Goal: Transaction & Acquisition: Obtain resource

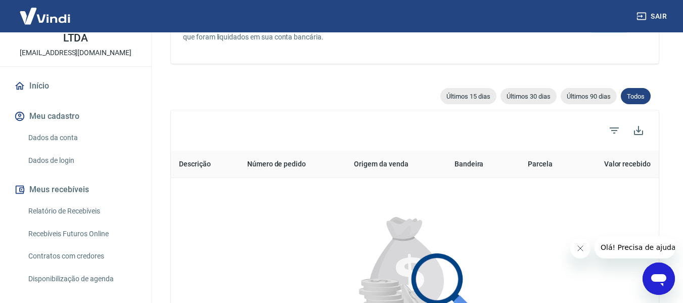
scroll to position [152, 0]
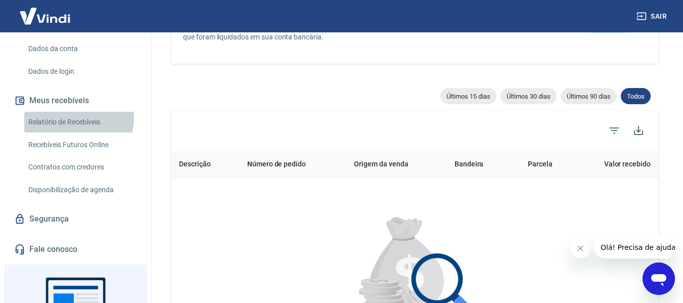
click at [68, 117] on link "Relatório de Recebíveis" at bounding box center [81, 122] width 115 height 21
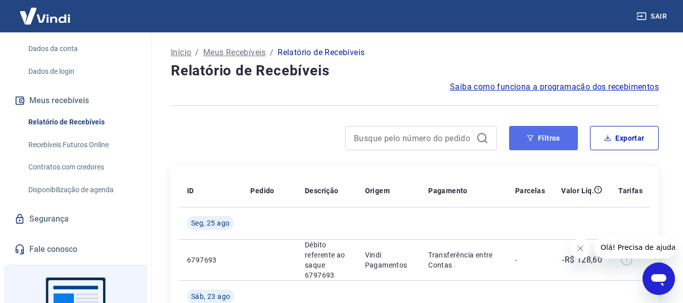
click at [552, 141] on button "Filtros" at bounding box center [543, 138] width 69 height 24
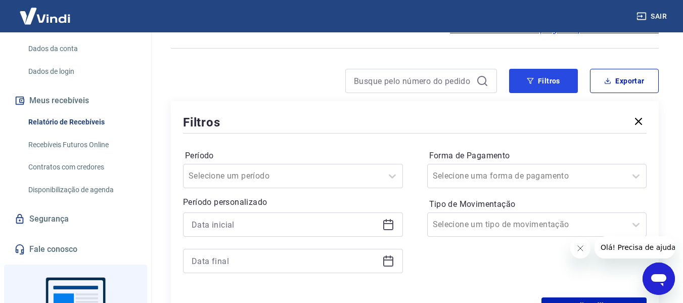
scroll to position [101, 0]
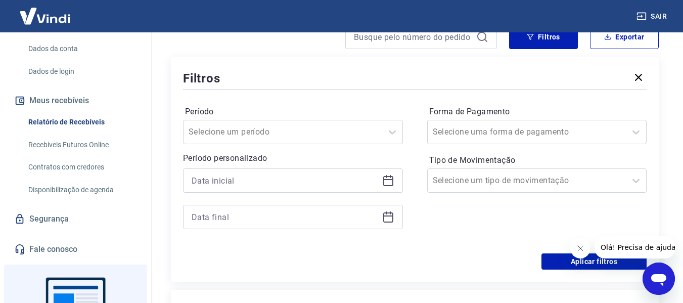
click at [392, 182] on icon at bounding box center [388, 180] width 12 height 12
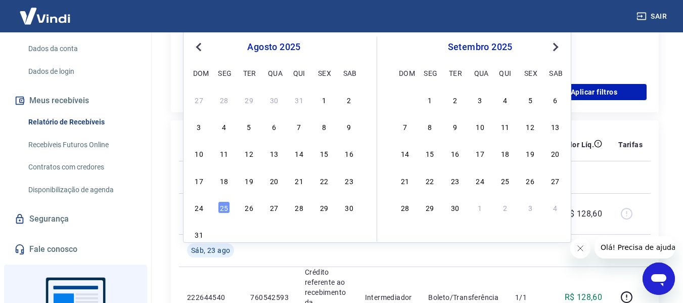
scroll to position [253, 0]
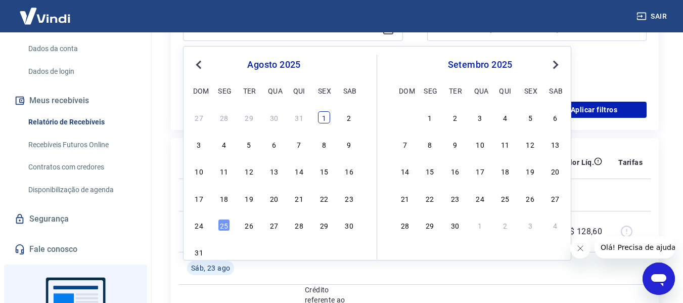
click at [326, 116] on div "1" at bounding box center [324, 117] width 12 height 12
type input "[DATE]"
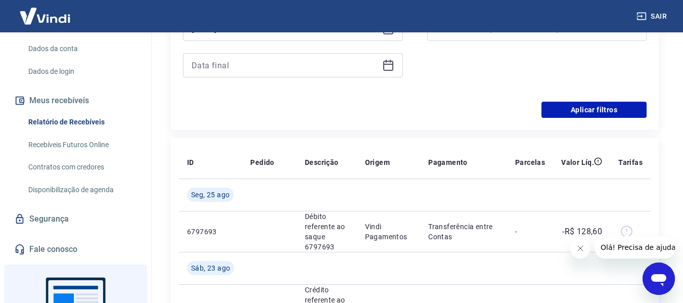
click at [387, 67] on icon at bounding box center [388, 65] width 12 height 12
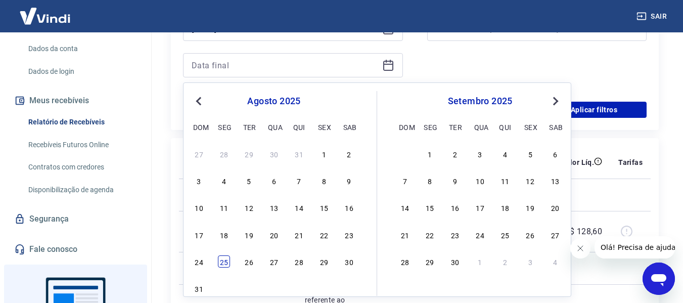
click at [222, 260] on div "25" at bounding box center [224, 261] width 12 height 12
type input "[DATE]"
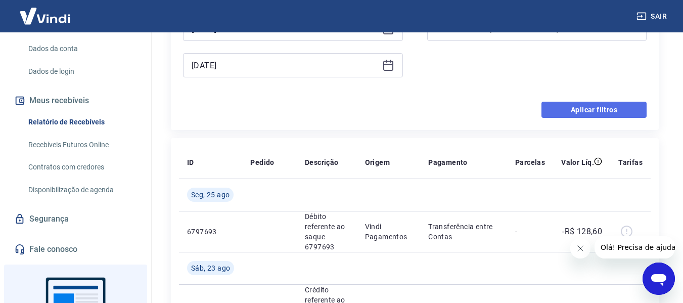
click at [599, 107] on button "Aplicar filtros" at bounding box center [593, 110] width 105 height 16
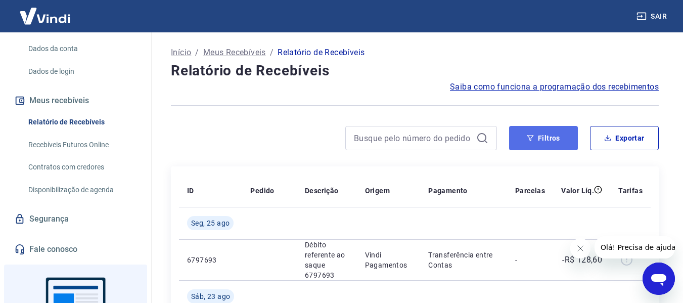
click at [566, 139] on button "Filtros" at bounding box center [543, 138] width 69 height 24
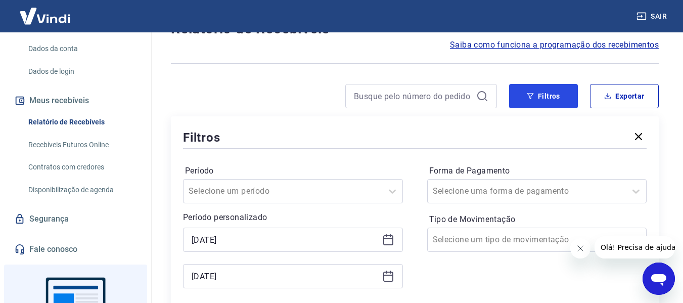
scroll to position [101, 0]
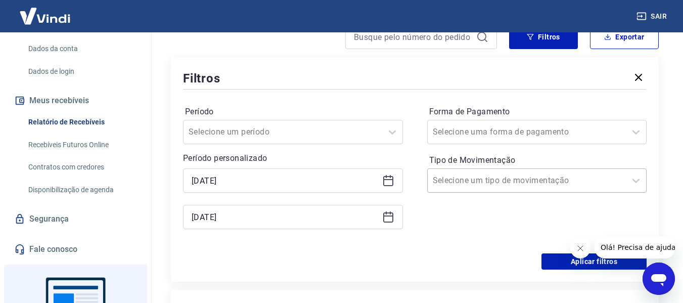
click at [558, 176] on div at bounding box center [527, 180] width 188 height 14
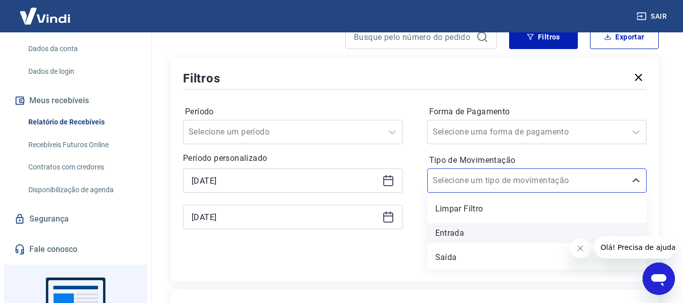
click at [501, 229] on div "Entrada" at bounding box center [537, 233] width 220 height 20
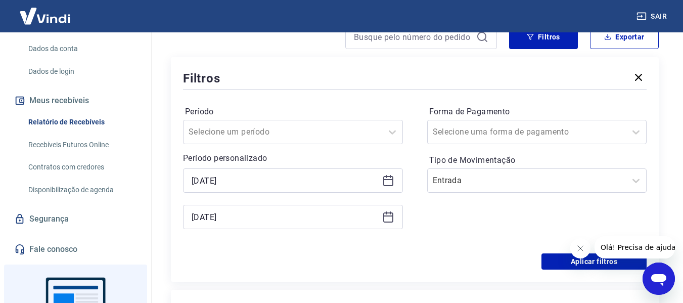
click at [385, 178] on icon at bounding box center [388, 180] width 12 height 12
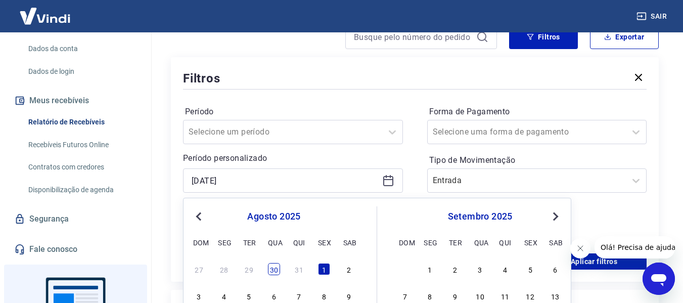
click at [271, 269] on div "30" at bounding box center [274, 269] width 12 height 12
type input "[DATE]"
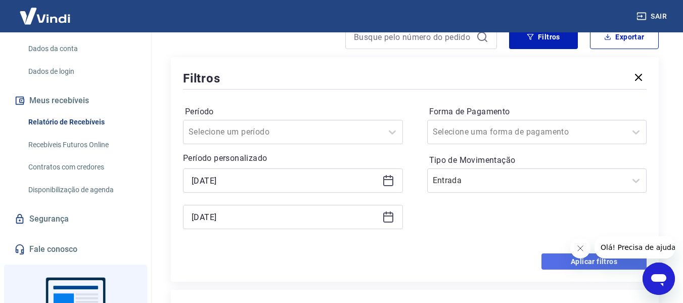
click at [558, 263] on button "Aplicar filtros" at bounding box center [593, 261] width 105 height 16
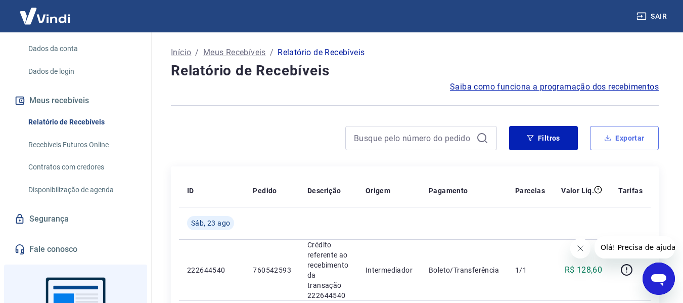
click at [640, 130] on button "Exportar" at bounding box center [624, 138] width 69 height 24
type input "[DATE]"
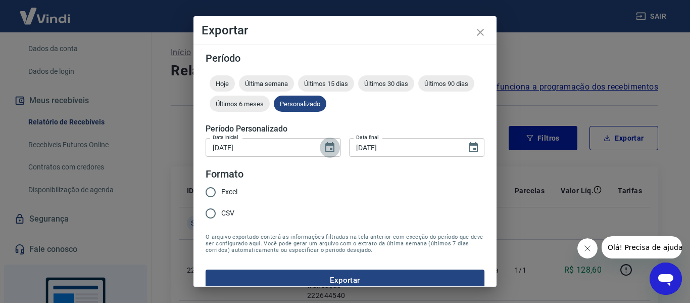
click at [326, 151] on icon "Choose date, selected date is 30 de jul de 2025" at bounding box center [329, 147] width 9 height 10
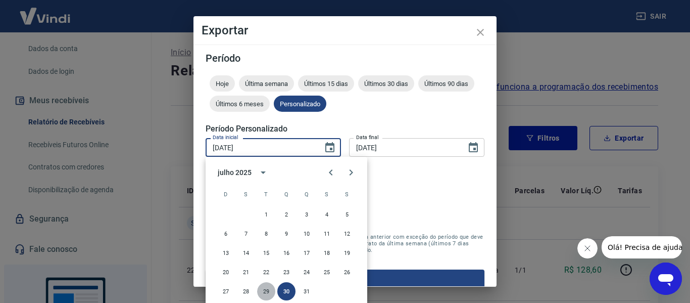
click at [263, 289] on button "29" at bounding box center [266, 291] width 18 height 18
type input "[DATE]"
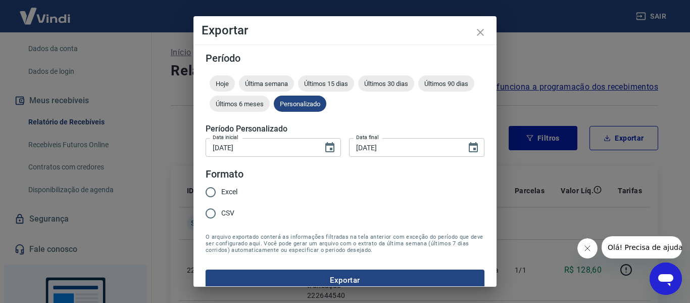
click at [229, 215] on span "CSV" at bounding box center [227, 213] width 13 height 11
click at [221, 215] on input "CSV" at bounding box center [210, 213] width 21 height 21
radio input "true"
click at [407, 278] on button "Exportar" at bounding box center [345, 279] width 279 height 21
